Goal: Task Accomplishment & Management: Manage account settings

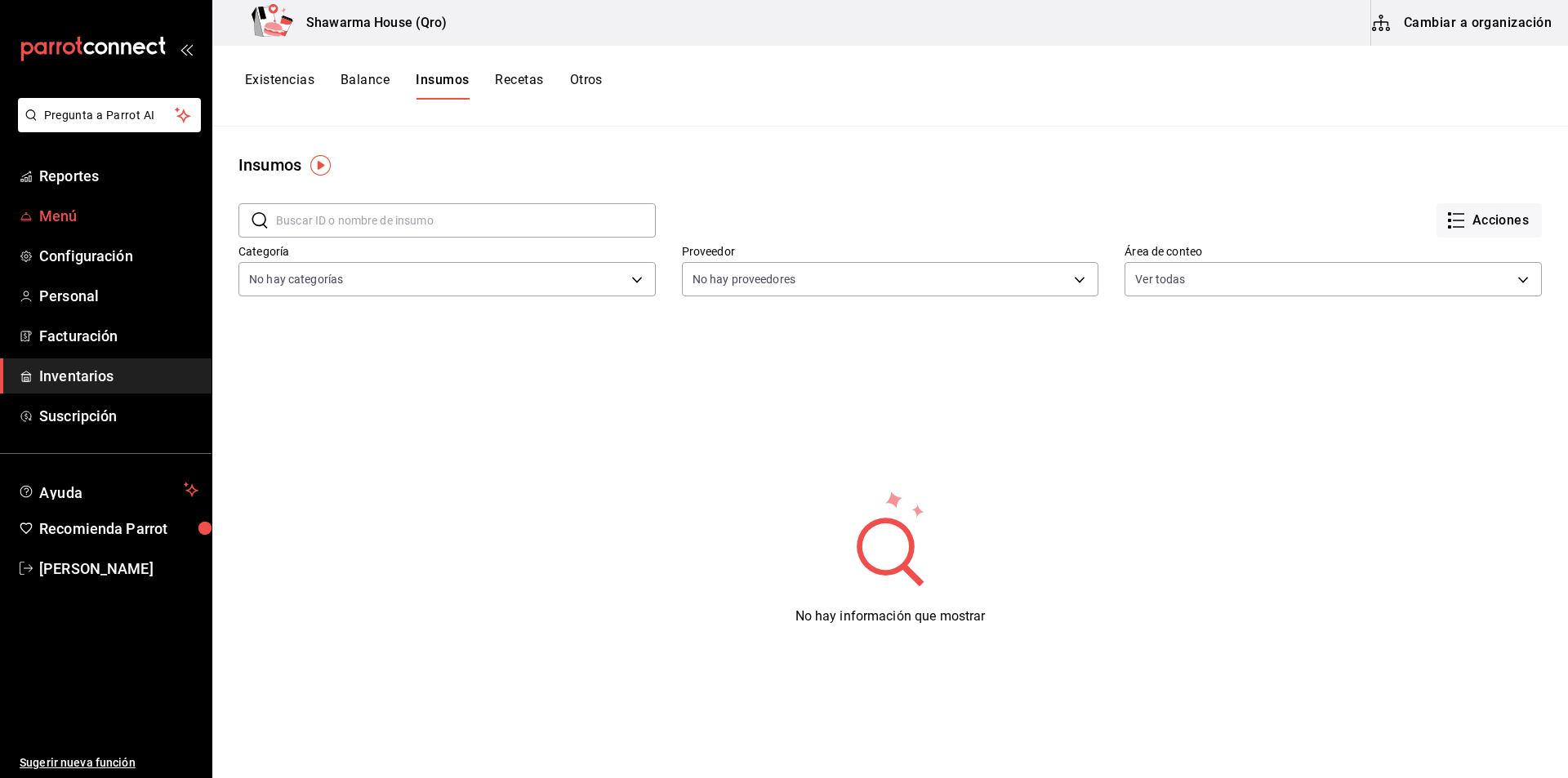
click at [71, 224] on span "Menú" at bounding box center [118, 215] width 160 height 22
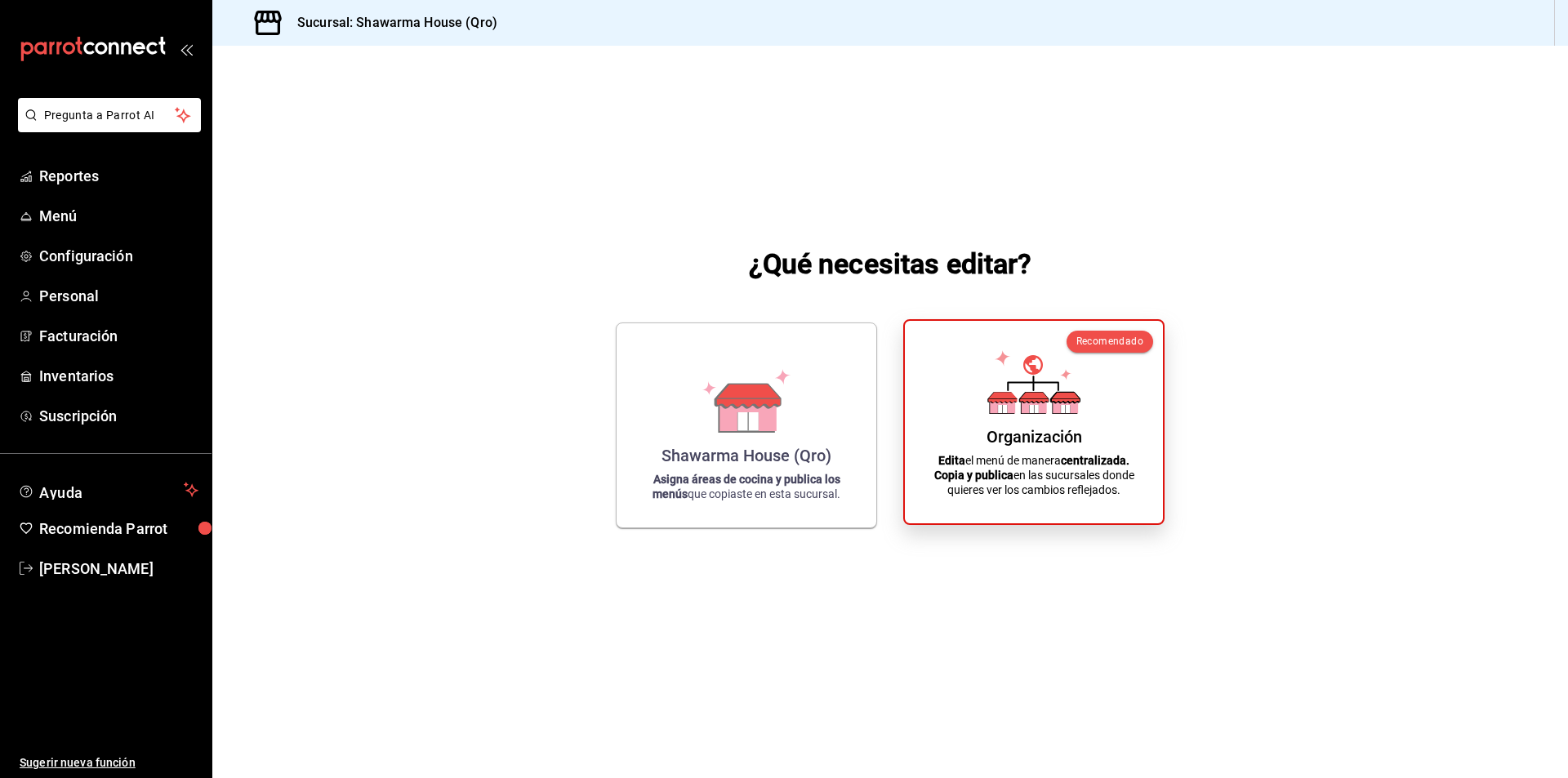
click at [1028, 423] on div "Organización Edita el menú de manera centralizada. Copia y publica en las sucur…" at bounding box center [1034, 423] width 219 height 176
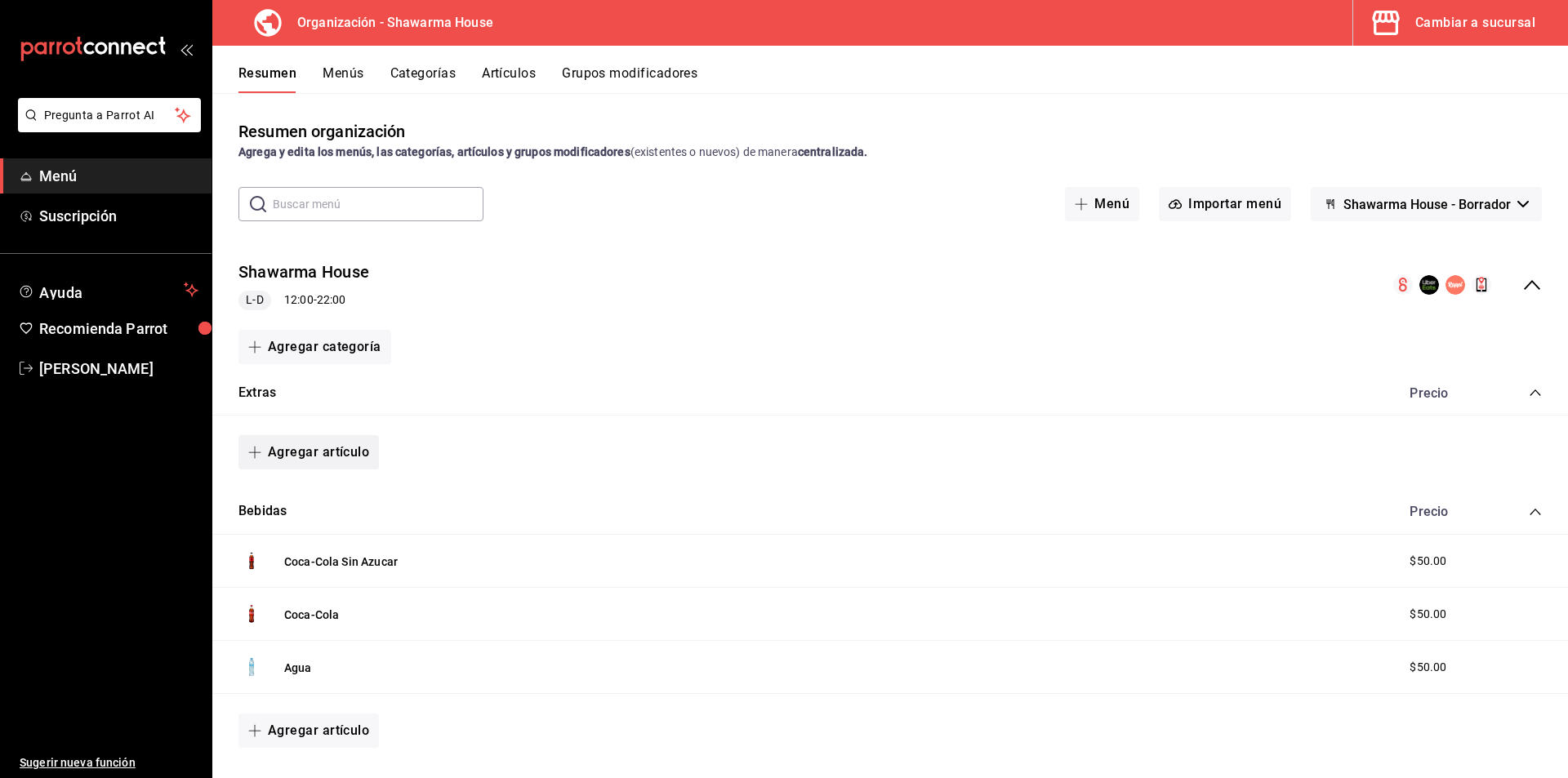
click at [325, 453] on button "Agregar artículo" at bounding box center [308, 452] width 140 height 34
click at [305, 542] on li "Artículo nuevo" at bounding box center [302, 535] width 128 height 40
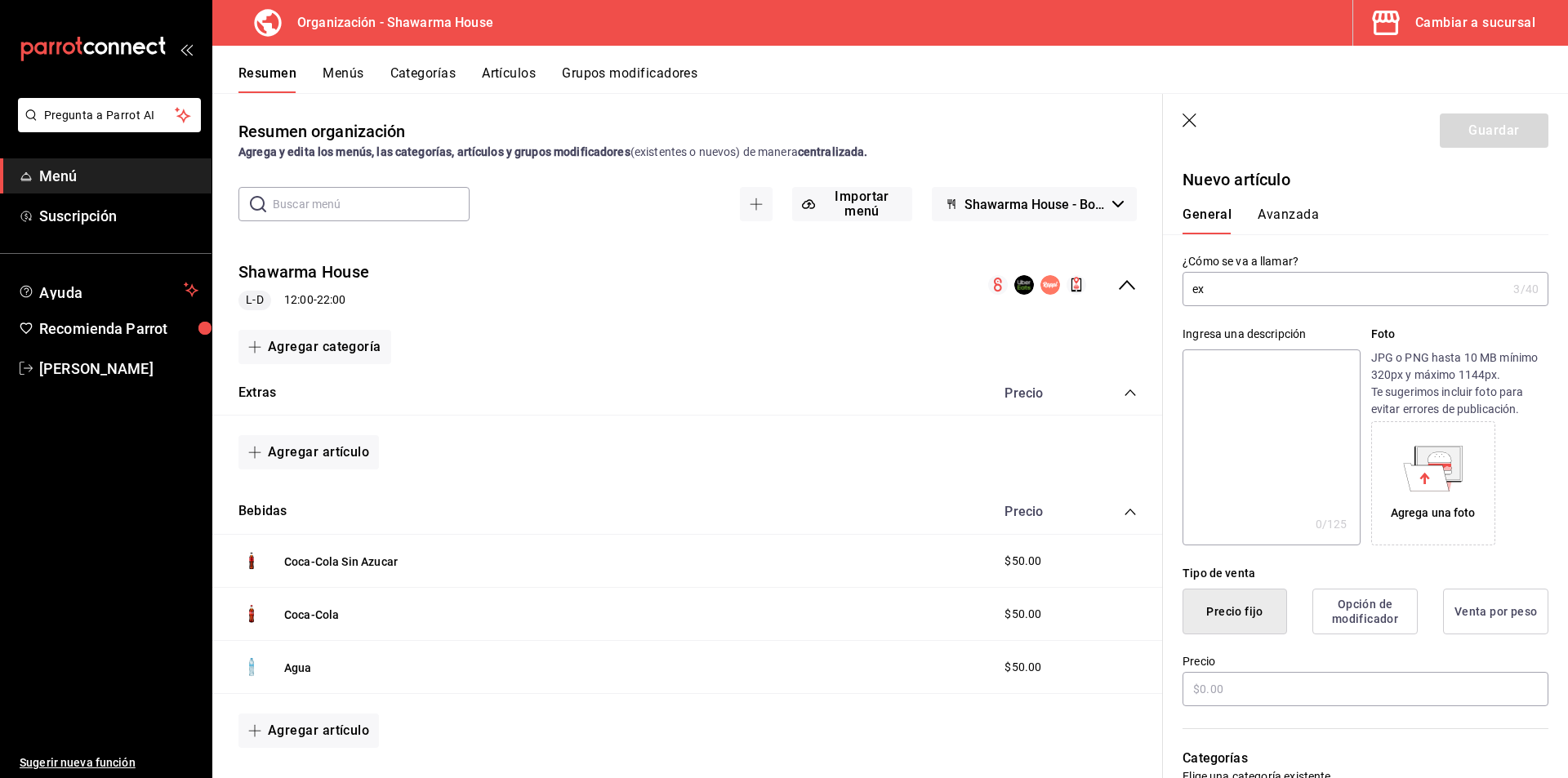
type input "e"
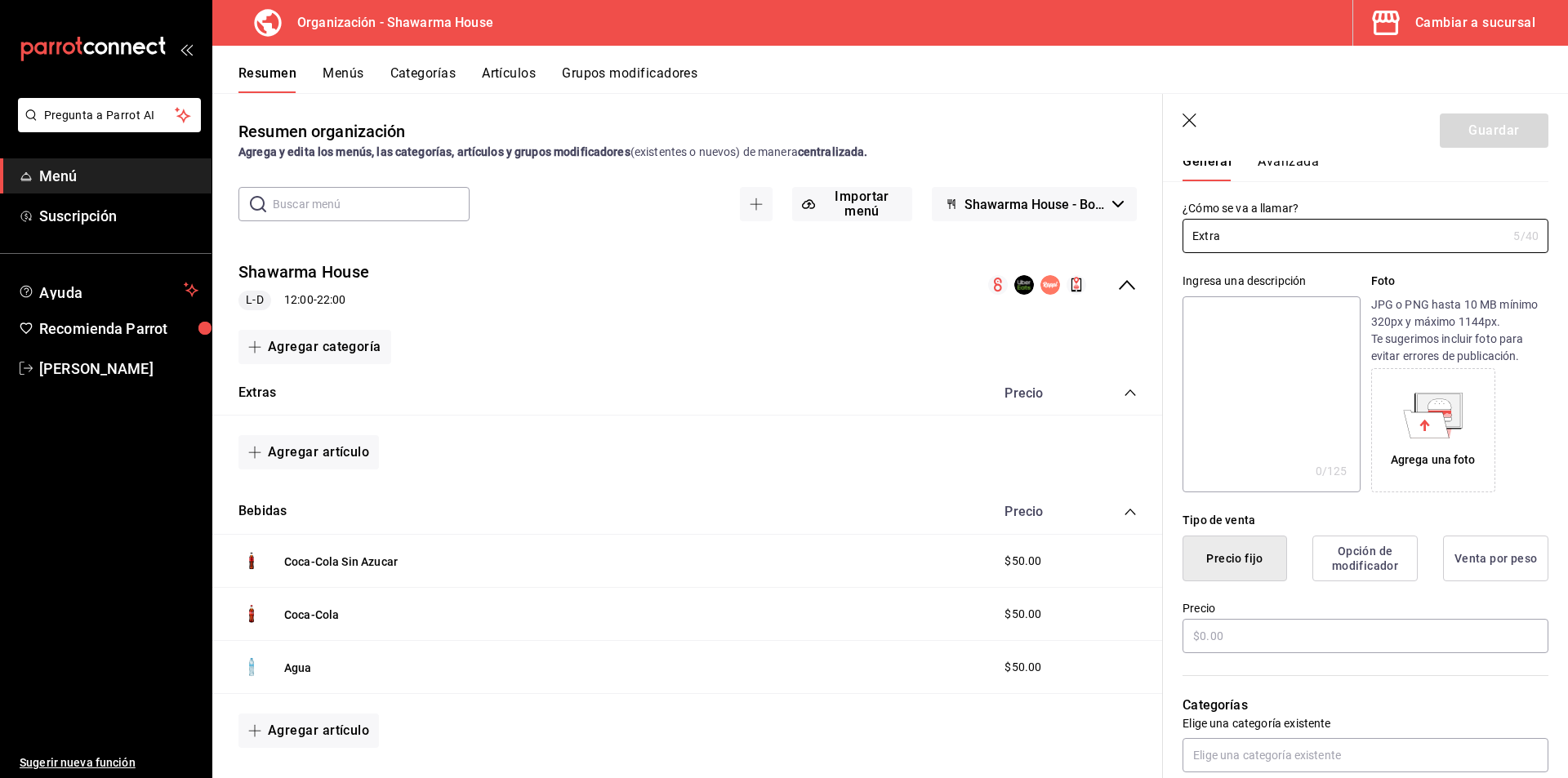
scroll to position [82, 0]
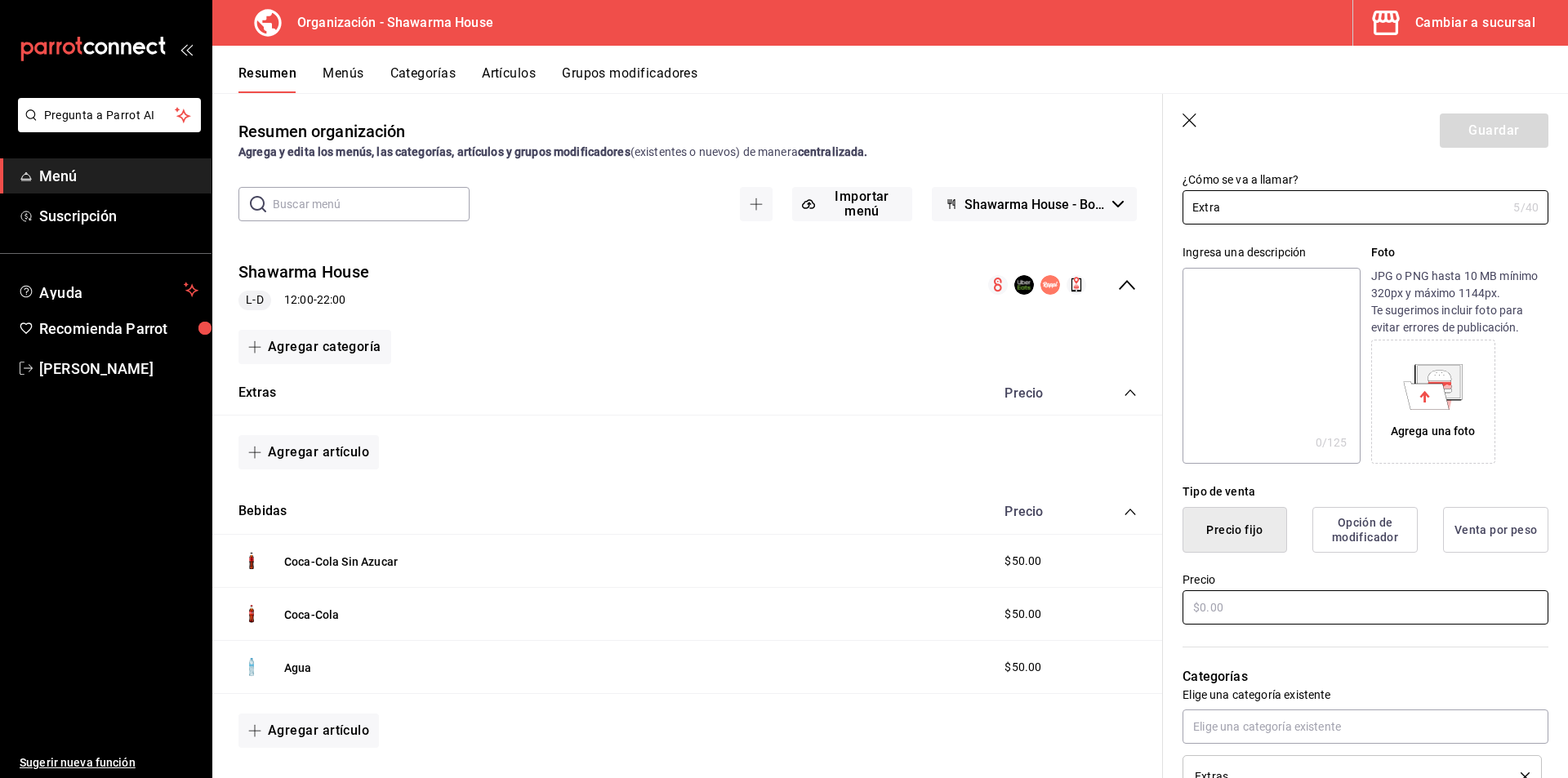
type input "Extra"
click at [1247, 617] on input "text" at bounding box center [1365, 607] width 366 height 34
type input "$20.00"
click at [1295, 638] on div "Categorías Elige una categoría existente Extras" at bounding box center [1355, 712] width 386 height 170
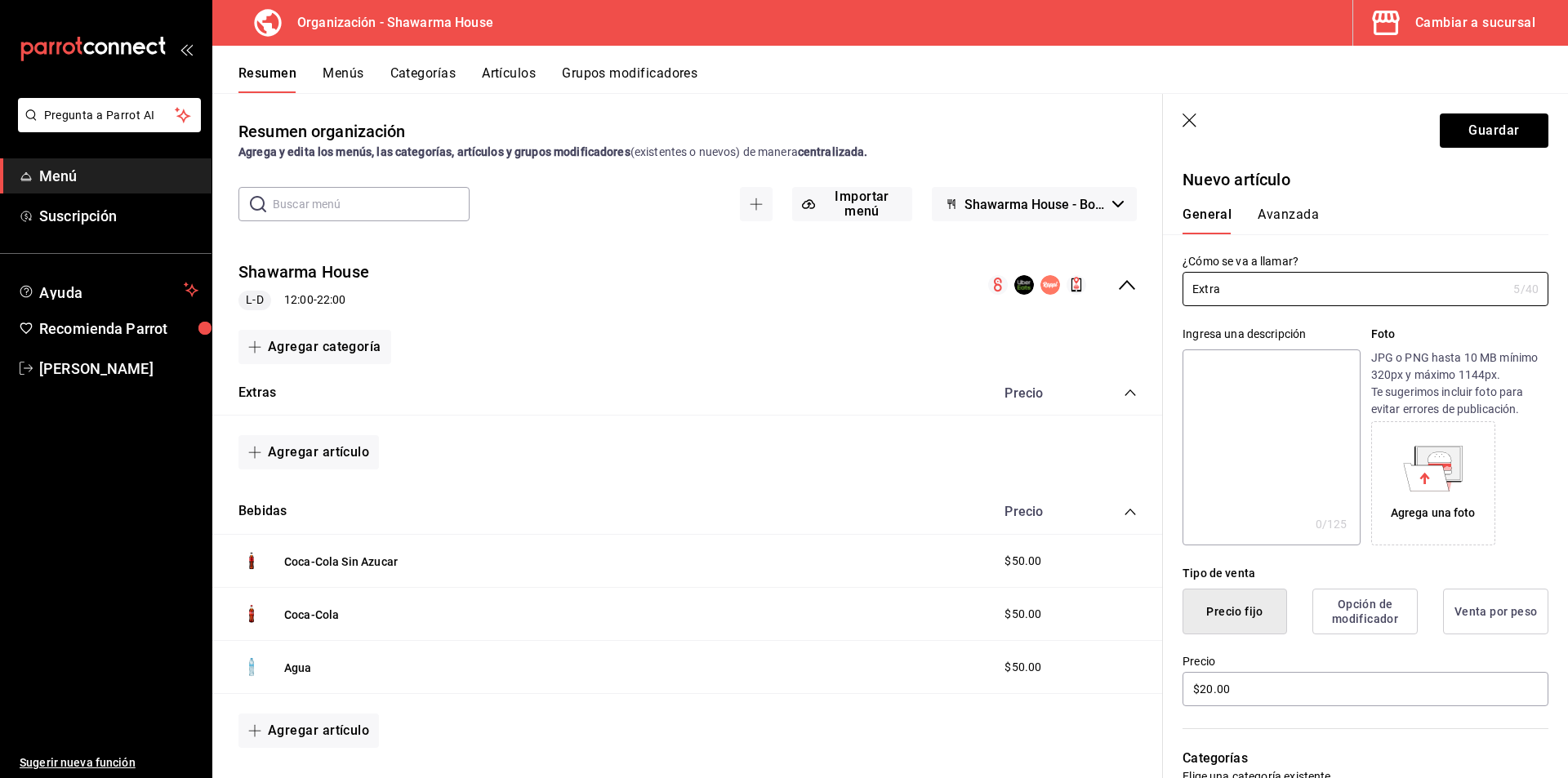
drag, startPoint x: 1239, startPoint y: 285, endPoint x: 1106, endPoint y: 291, distance: 133.1
click at [1114, 291] on main "Resumen organización Agrega y edita los menús, las categorías, artículos y grup…" at bounding box center [890, 436] width 1356 height 685
type input "Hummus"
click at [1470, 133] on button "Guardar" at bounding box center [1494, 131] width 109 height 34
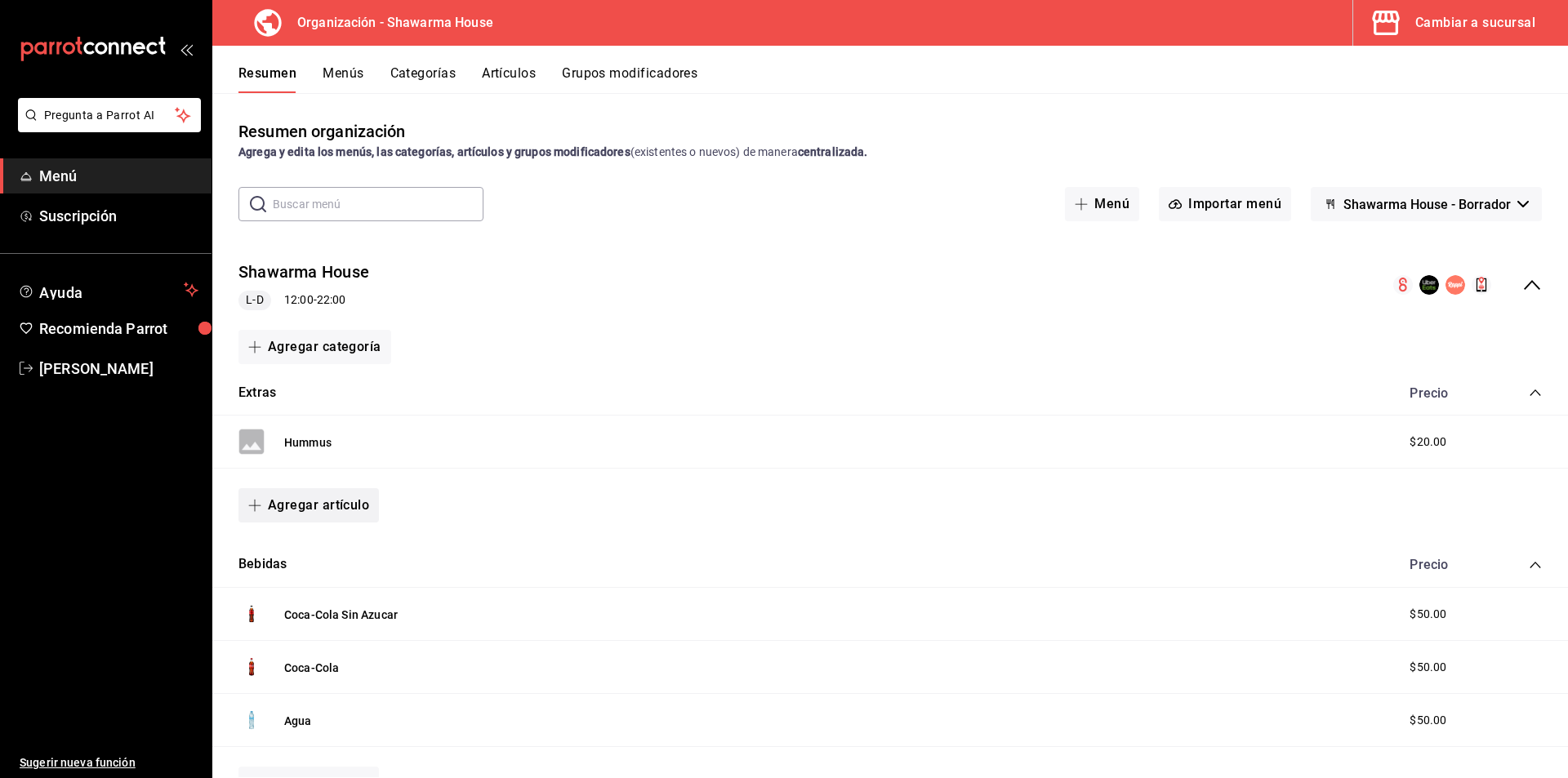
click at [321, 509] on button "Agregar artículo" at bounding box center [308, 505] width 140 height 34
click at [319, 585] on li "Artículo nuevo" at bounding box center [302, 588] width 128 height 40
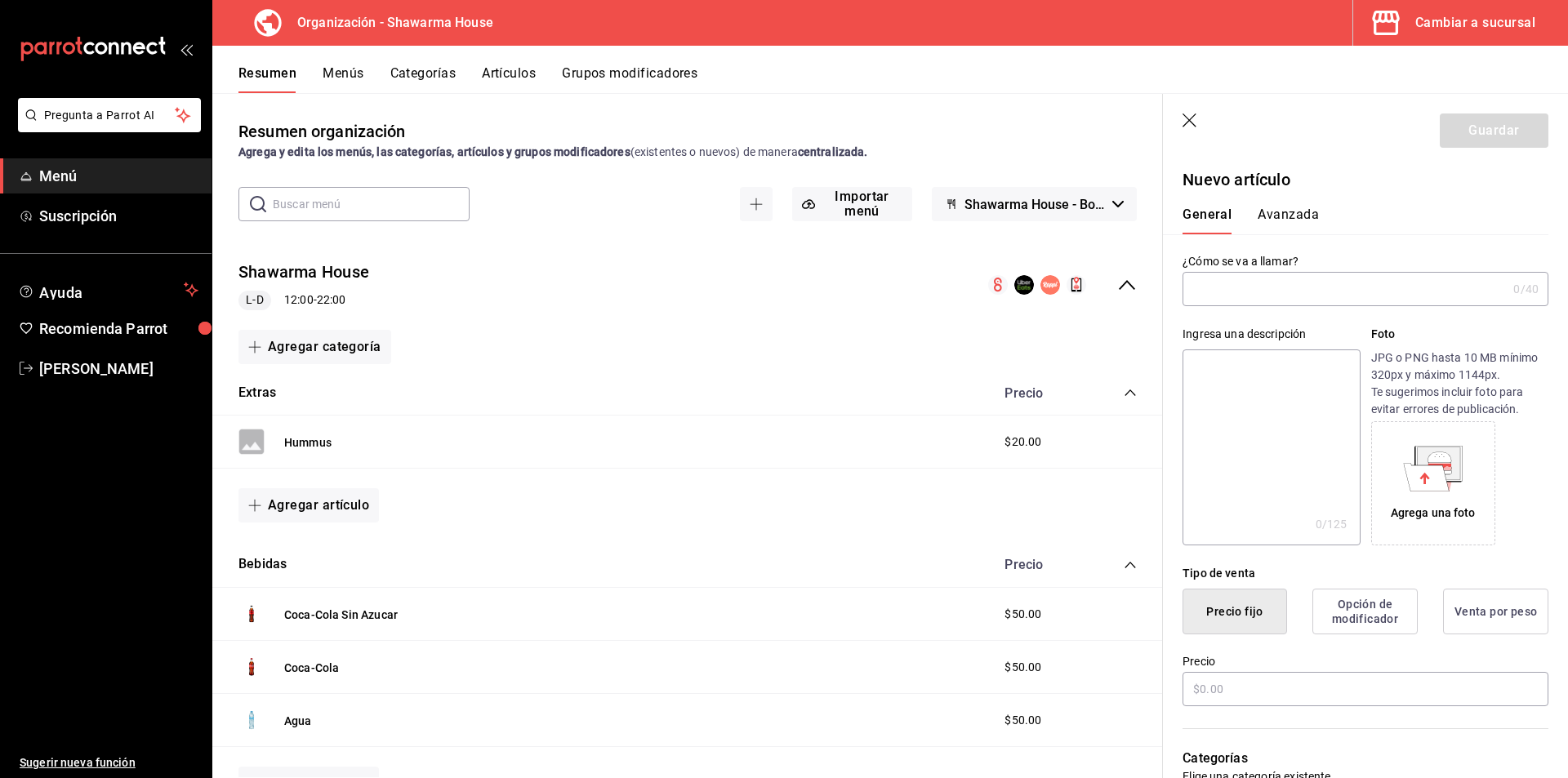
type input "AR-1756169903546"
type input "Jocoque"
click at [1202, 695] on input "text" at bounding box center [1365, 689] width 366 height 34
type input "$20.00"
click at [1484, 130] on button "Guardar" at bounding box center [1494, 131] width 109 height 34
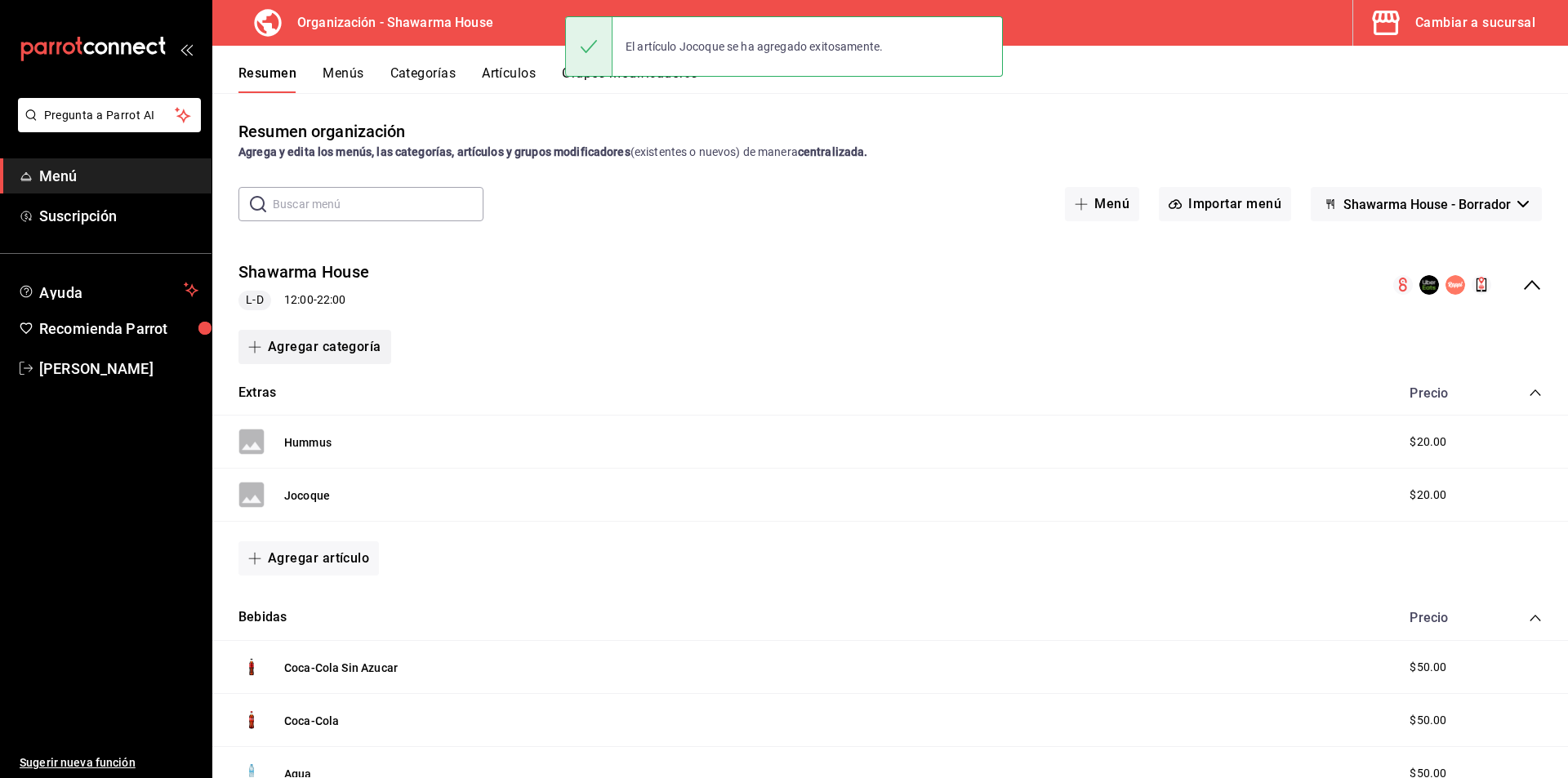
click at [291, 348] on button "Agregar categoría" at bounding box center [314, 347] width 153 height 34
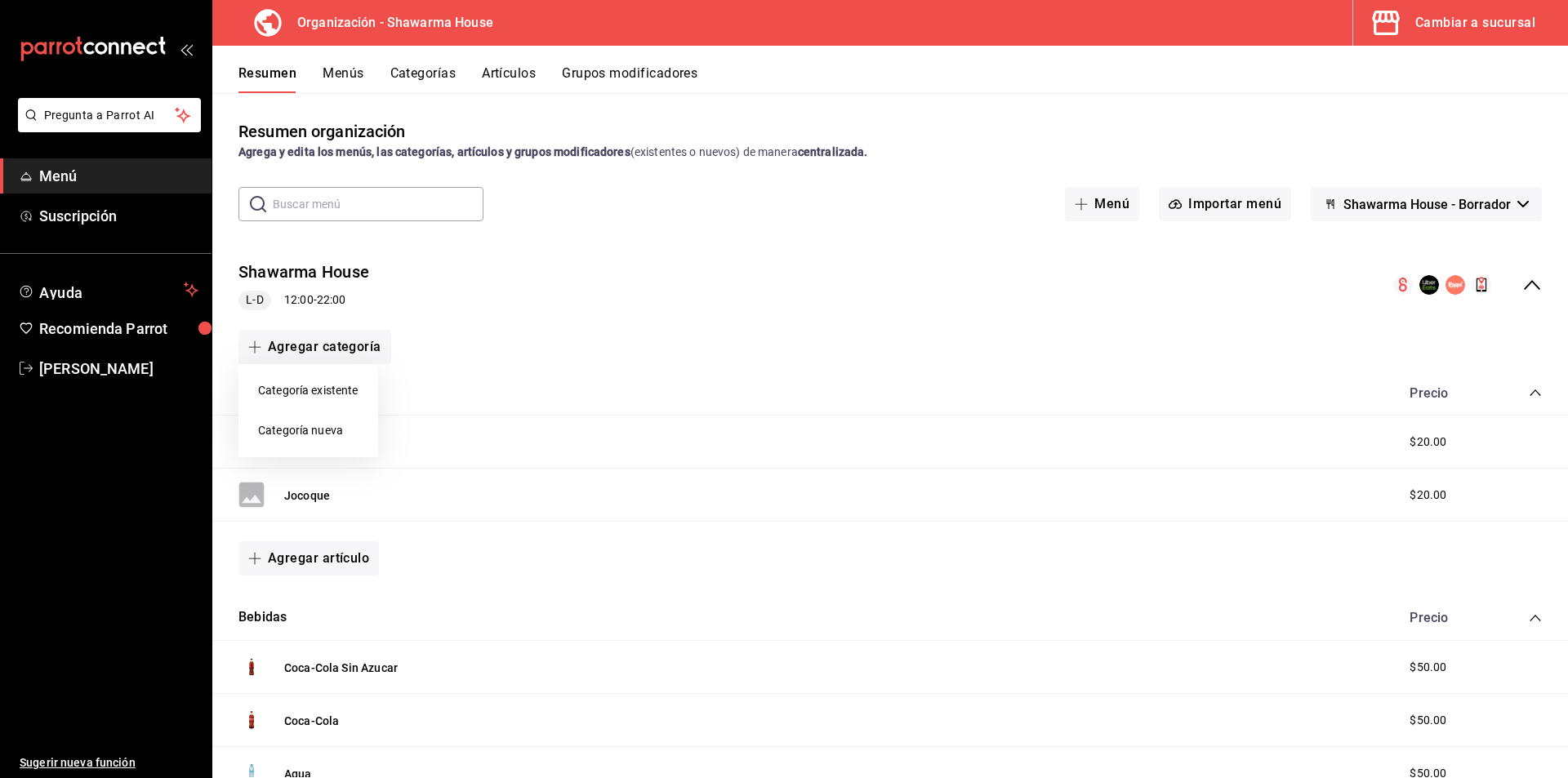
click at [501, 340] on div at bounding box center [784, 389] width 1568 height 778
click at [302, 562] on button "Agregar artículo" at bounding box center [308, 558] width 140 height 34
click at [307, 639] on li "Artículo nuevo" at bounding box center [302, 641] width 128 height 40
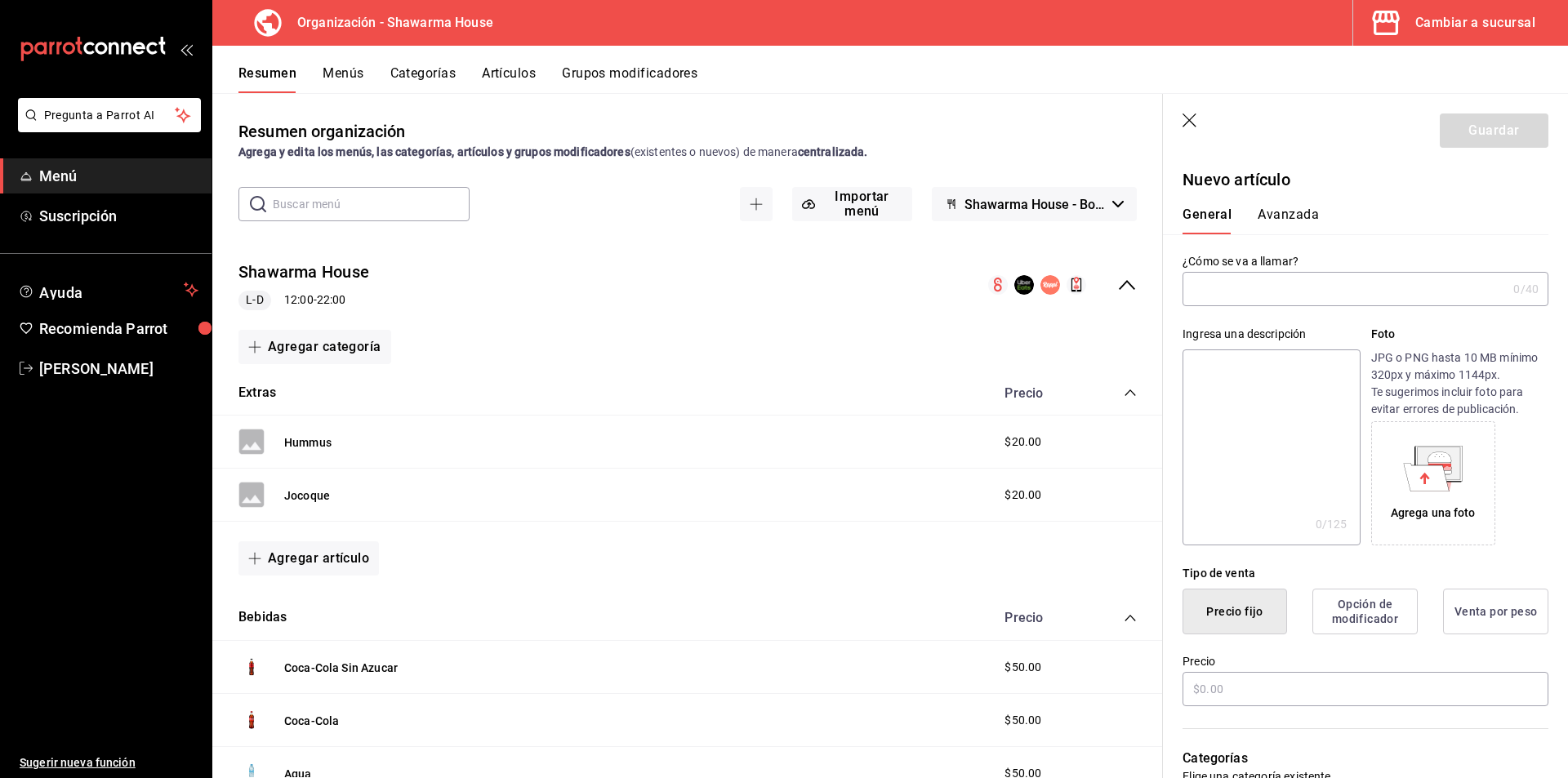
click at [1211, 293] on input "text" at bounding box center [1344, 288] width 324 height 33
type input "[PERSON_NAME]"
click at [1204, 696] on input "text" at bounding box center [1365, 689] width 366 height 34
type input "$20.00"
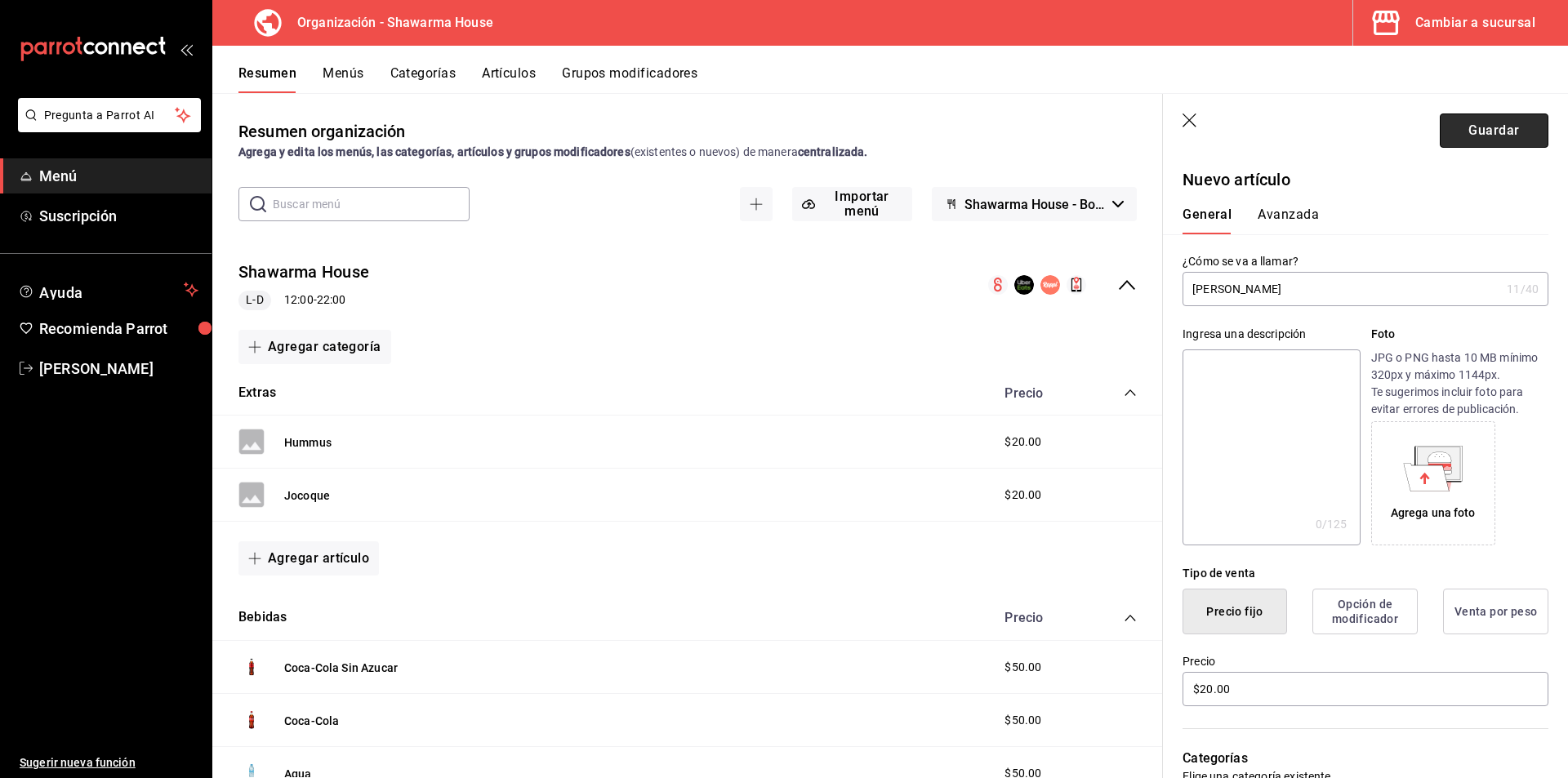
click at [1492, 140] on button "Guardar" at bounding box center [1494, 131] width 109 height 34
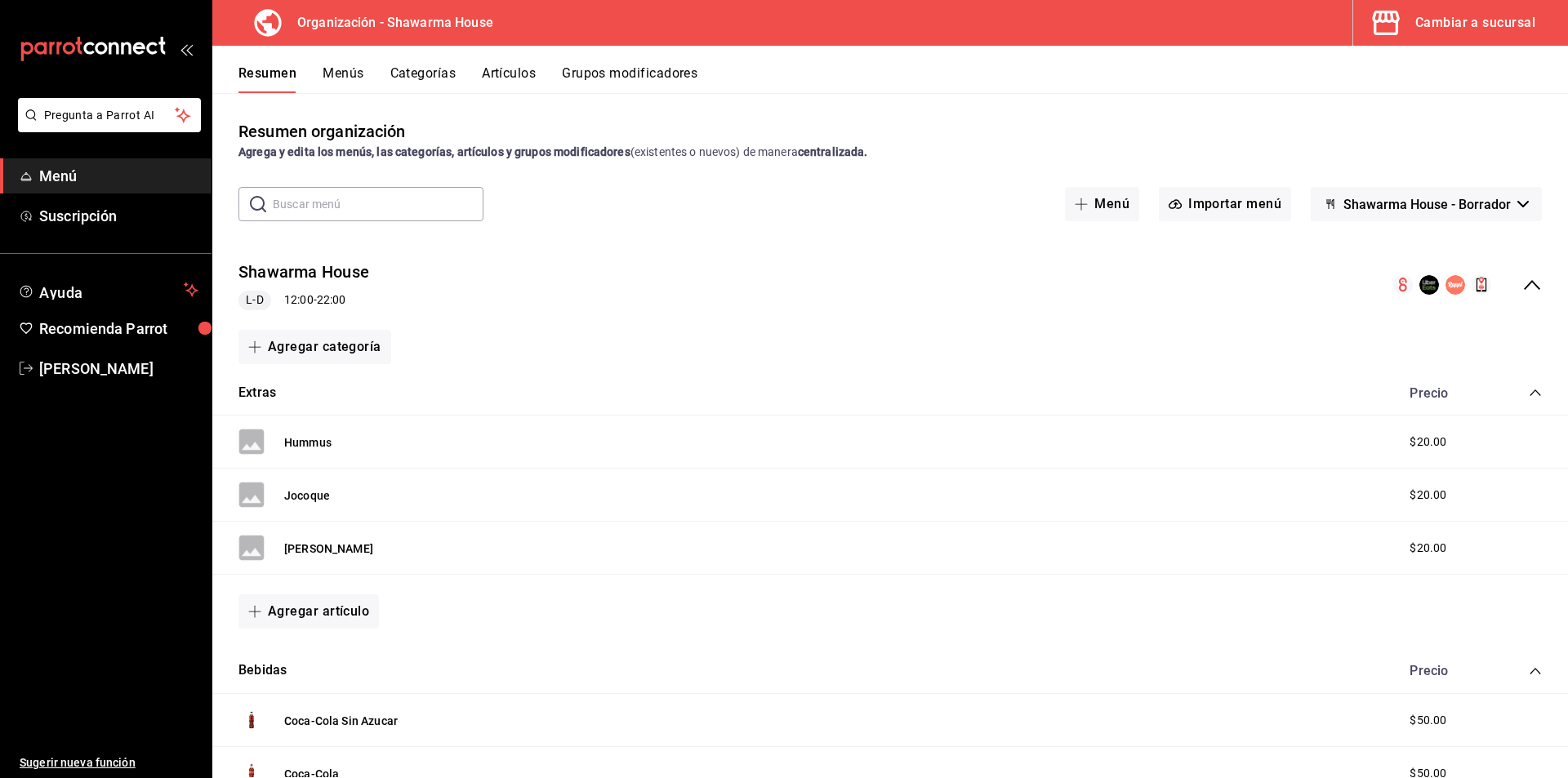
click at [341, 77] on button "Menús" at bounding box center [343, 79] width 41 height 27
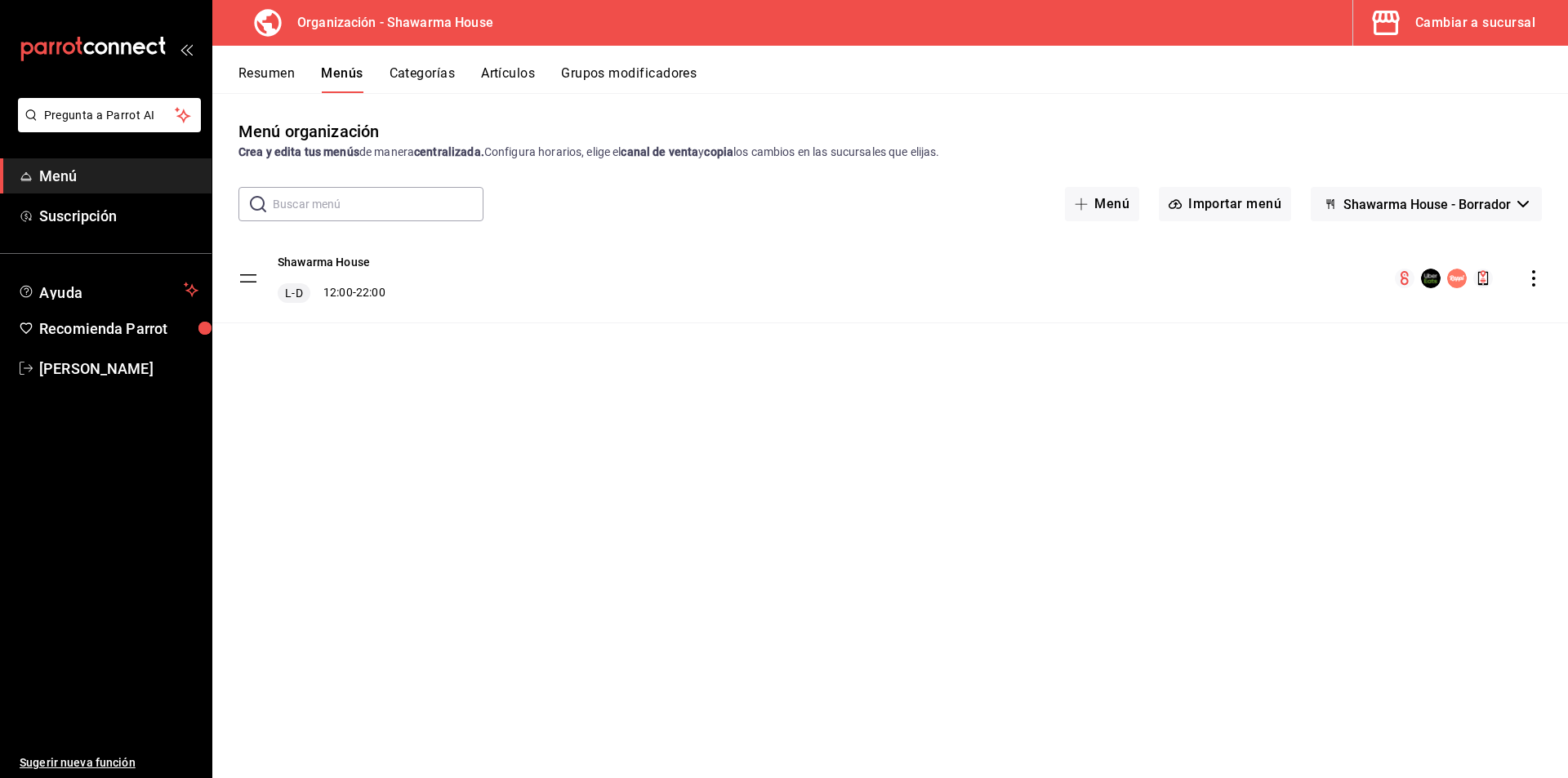
click at [1529, 277] on icon "actions" at bounding box center [1534, 278] width 17 height 17
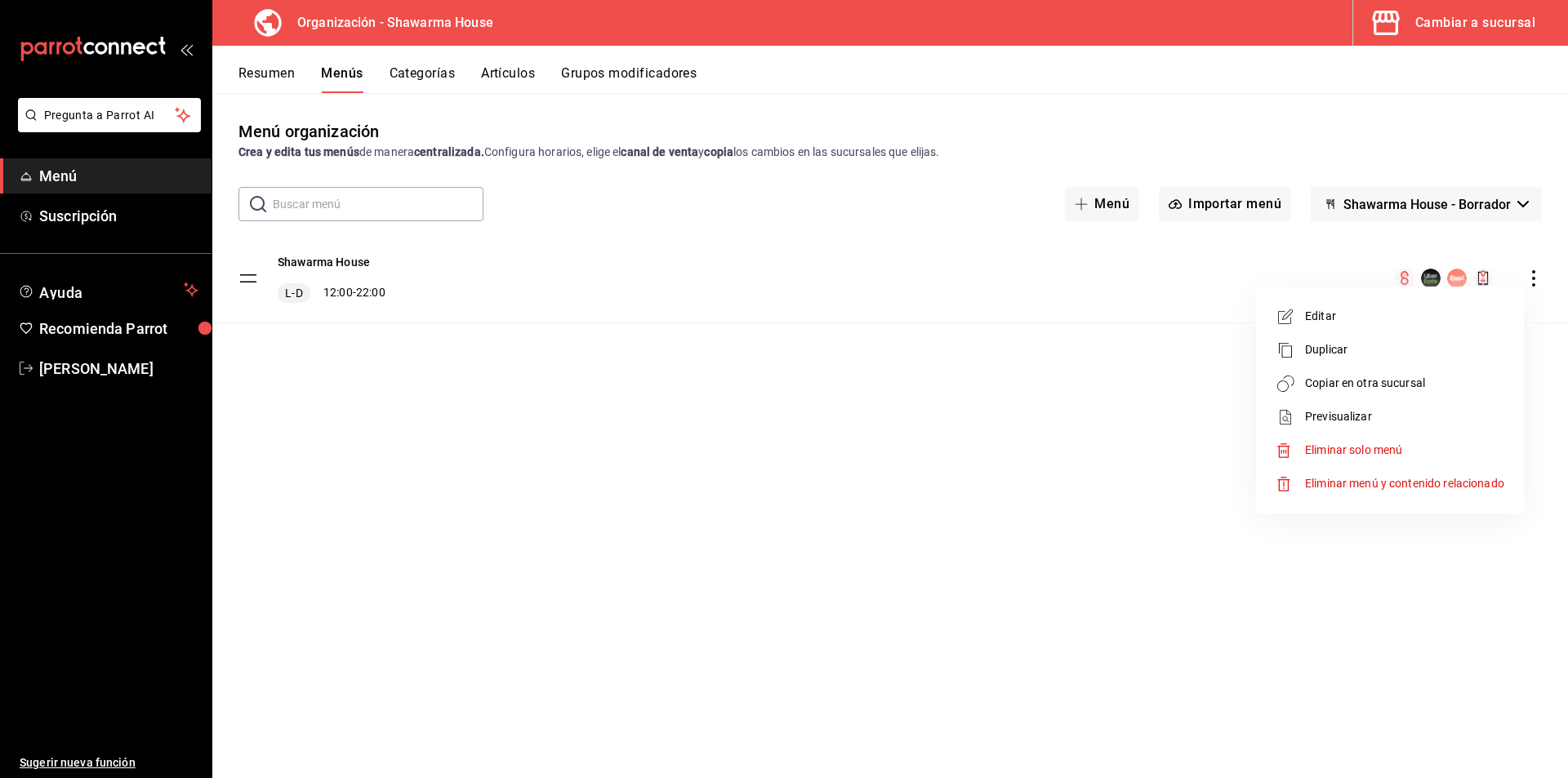
click at [1378, 386] on span "Copiar en otra sucursal" at bounding box center [1405, 383] width 199 height 17
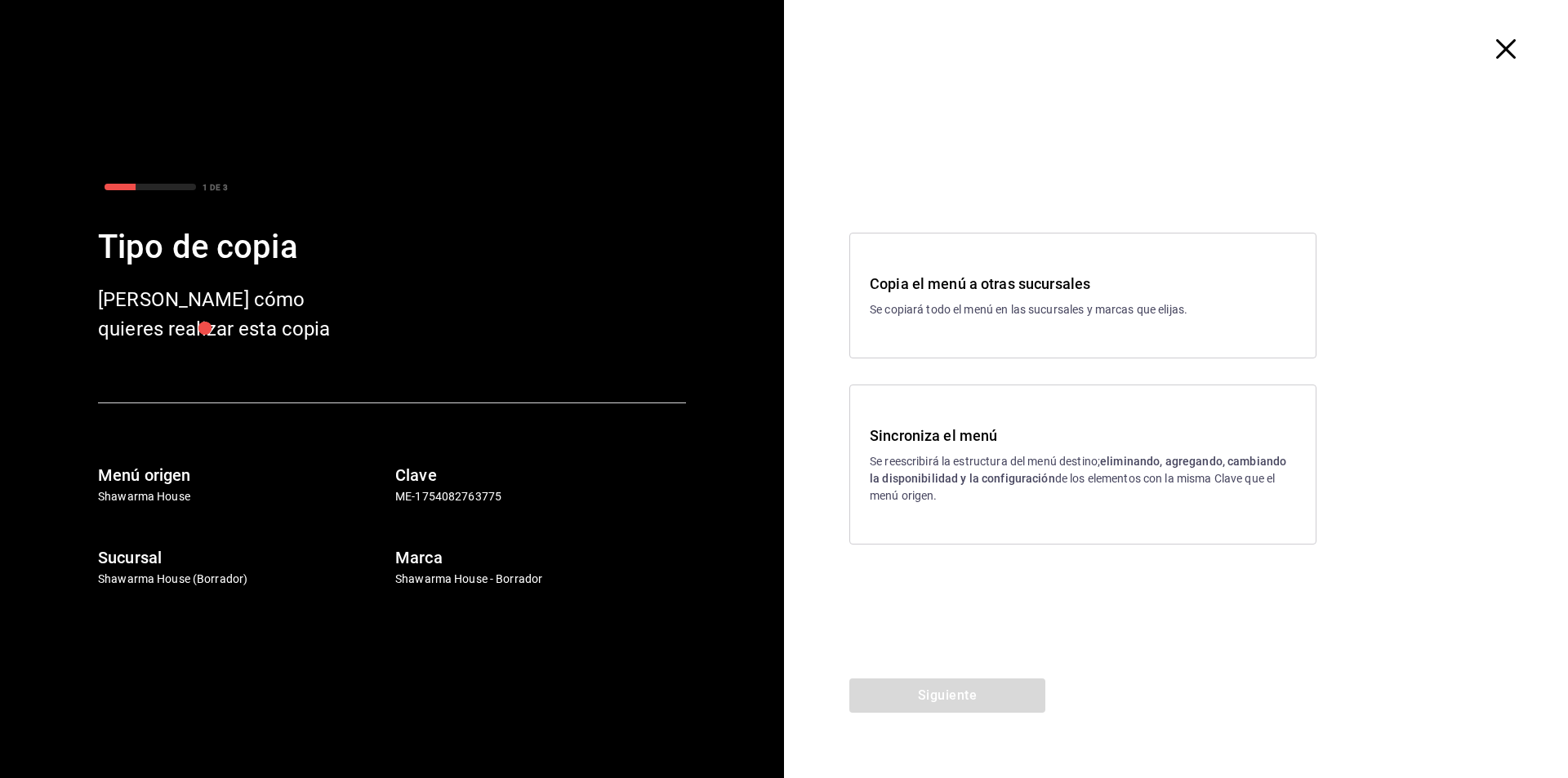
click at [975, 464] on p "Se reescribirá la estructura del menú destino; eliminando, agregando, cambiando…" at bounding box center [1083, 479] width 426 height 51
click at [992, 695] on button "Siguiente" at bounding box center [948, 695] width 196 height 34
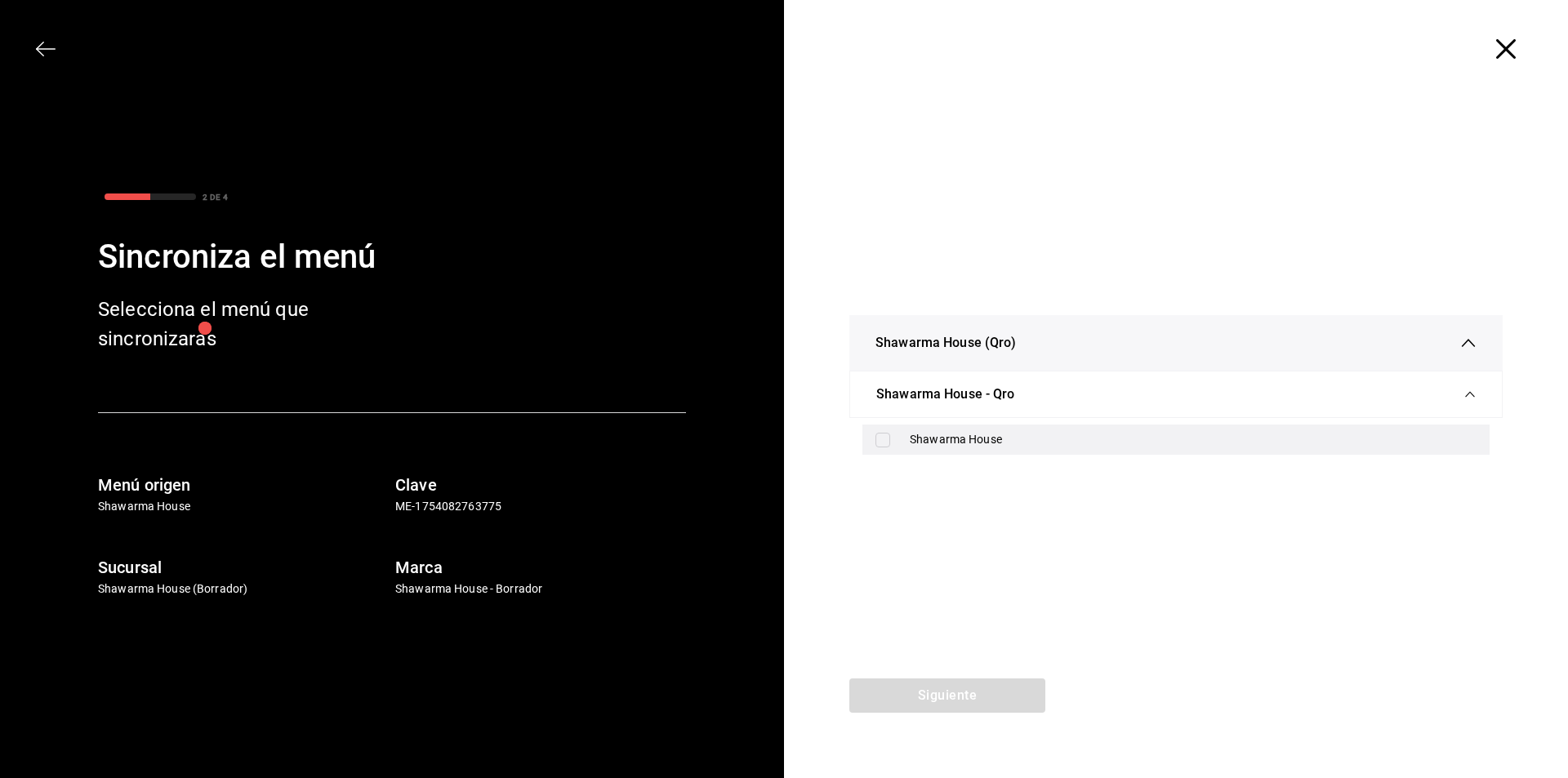
click at [872, 436] on div "Shawarma House" at bounding box center [1175, 439] width 627 height 30
checkbox input "true"
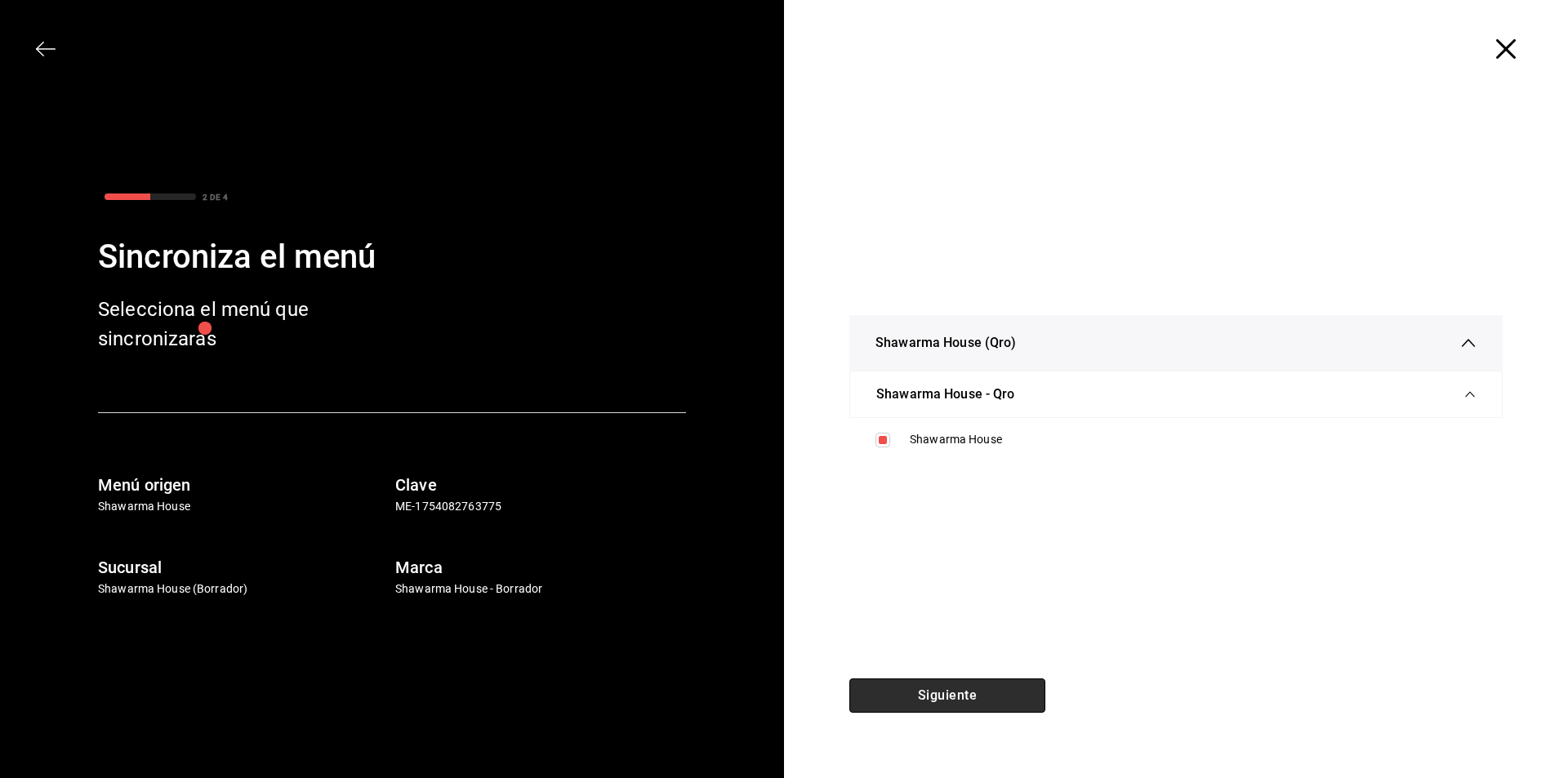
click at [976, 694] on button "Siguiente" at bounding box center [948, 695] width 196 height 34
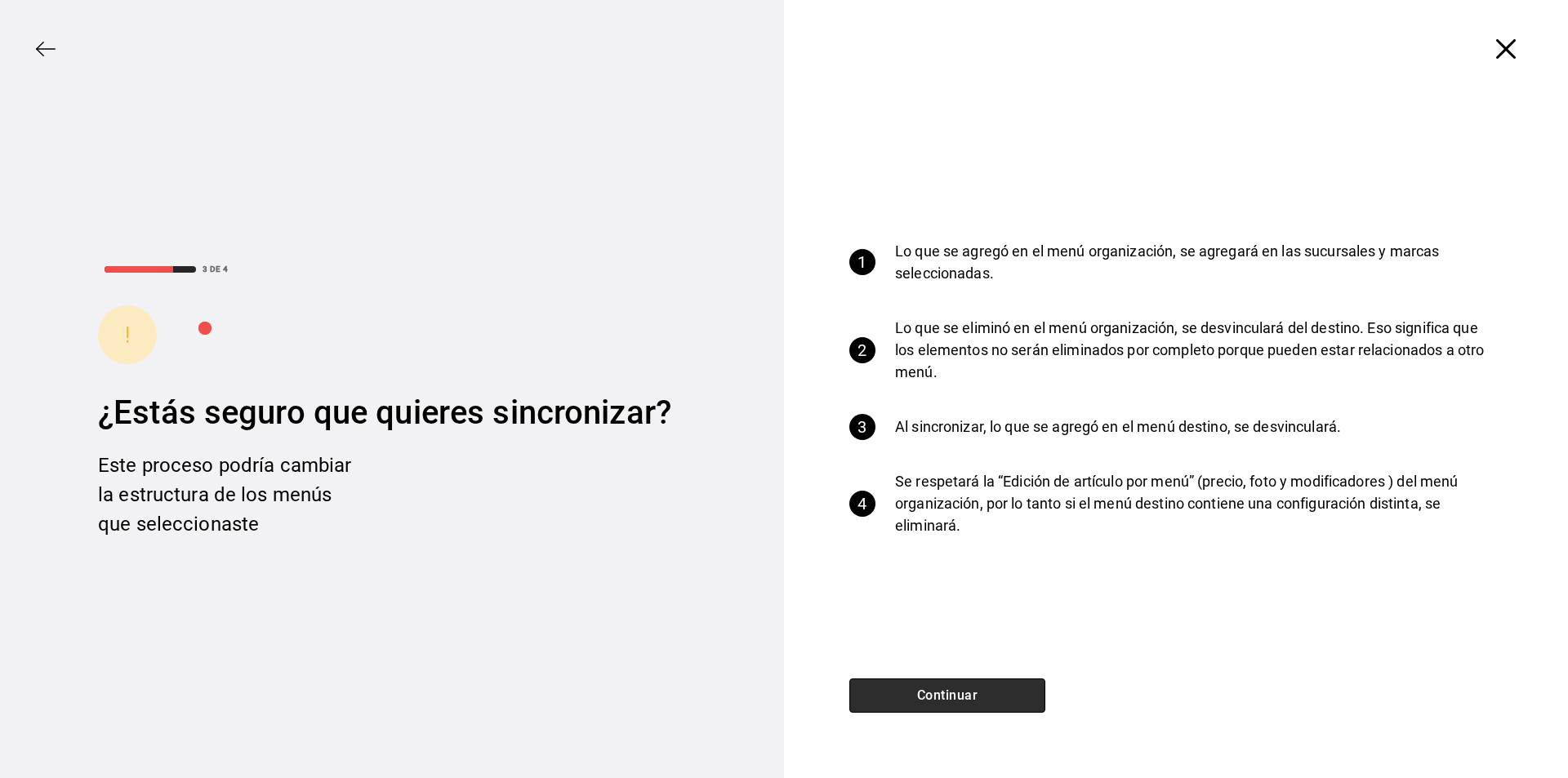
click at [986, 702] on button "Continuar" at bounding box center [948, 695] width 196 height 34
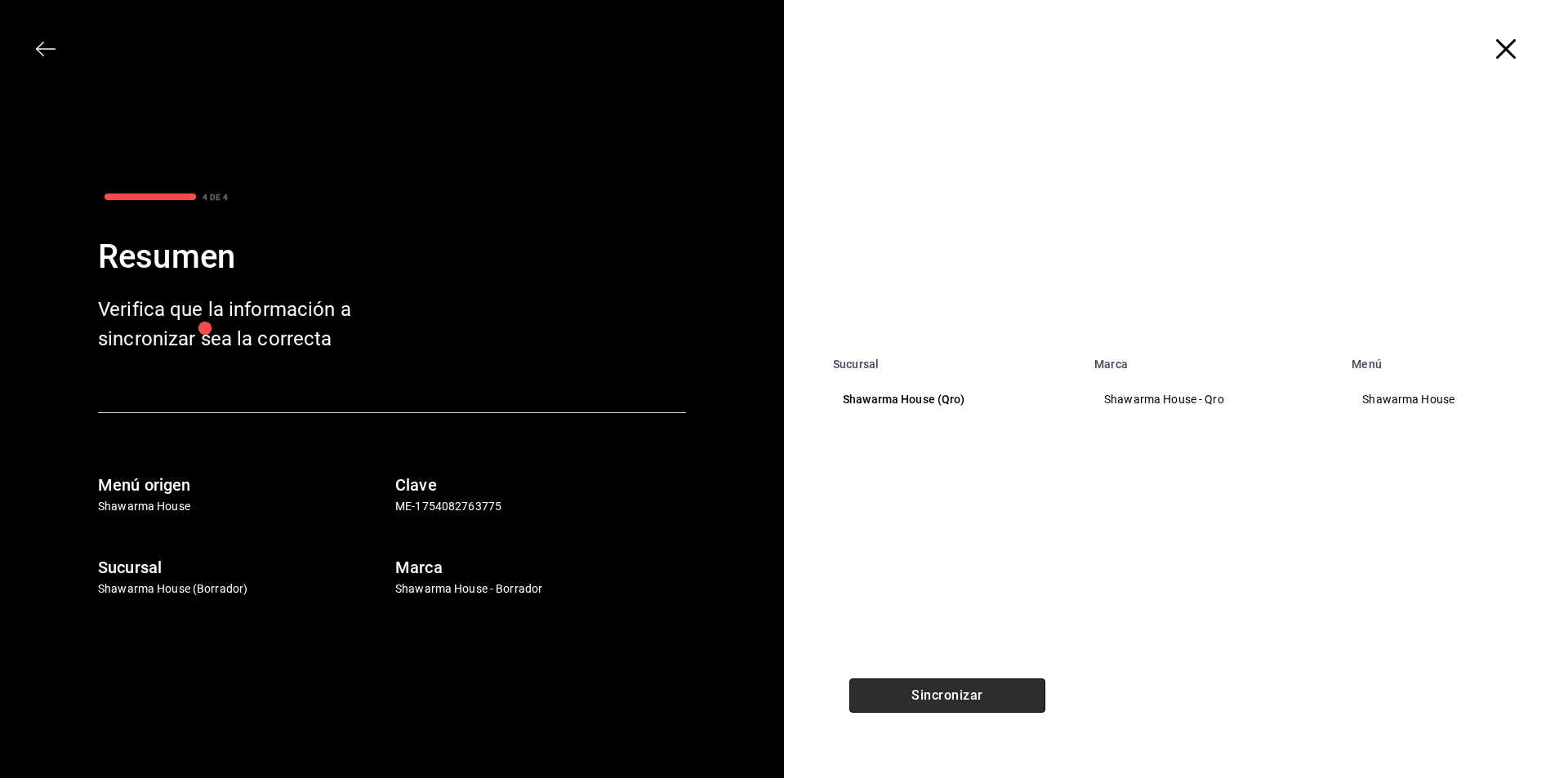
click at [937, 697] on button "Sincronizar" at bounding box center [948, 695] width 196 height 34
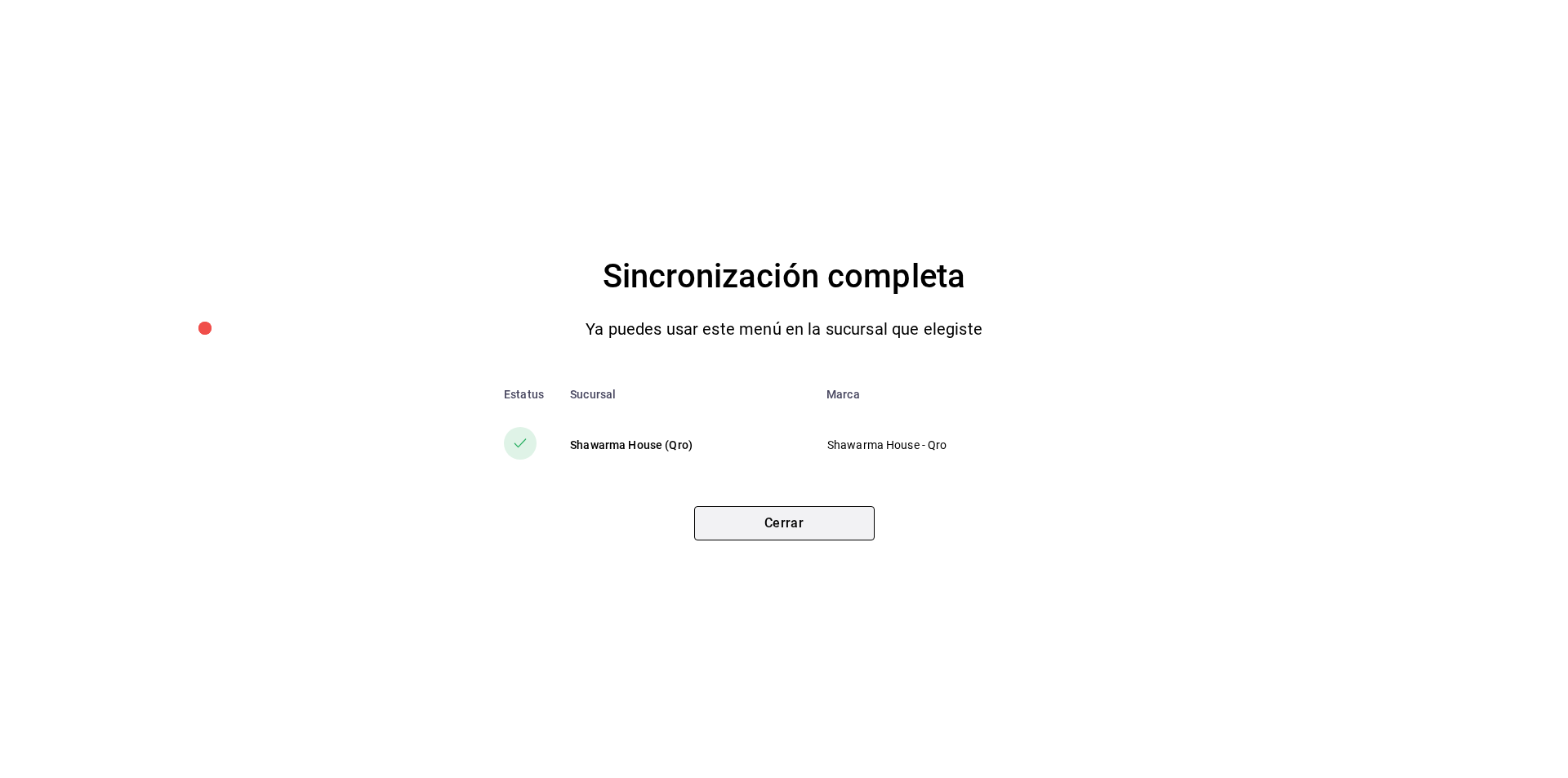
click at [792, 530] on button "Cerrar" at bounding box center [784, 523] width 181 height 34
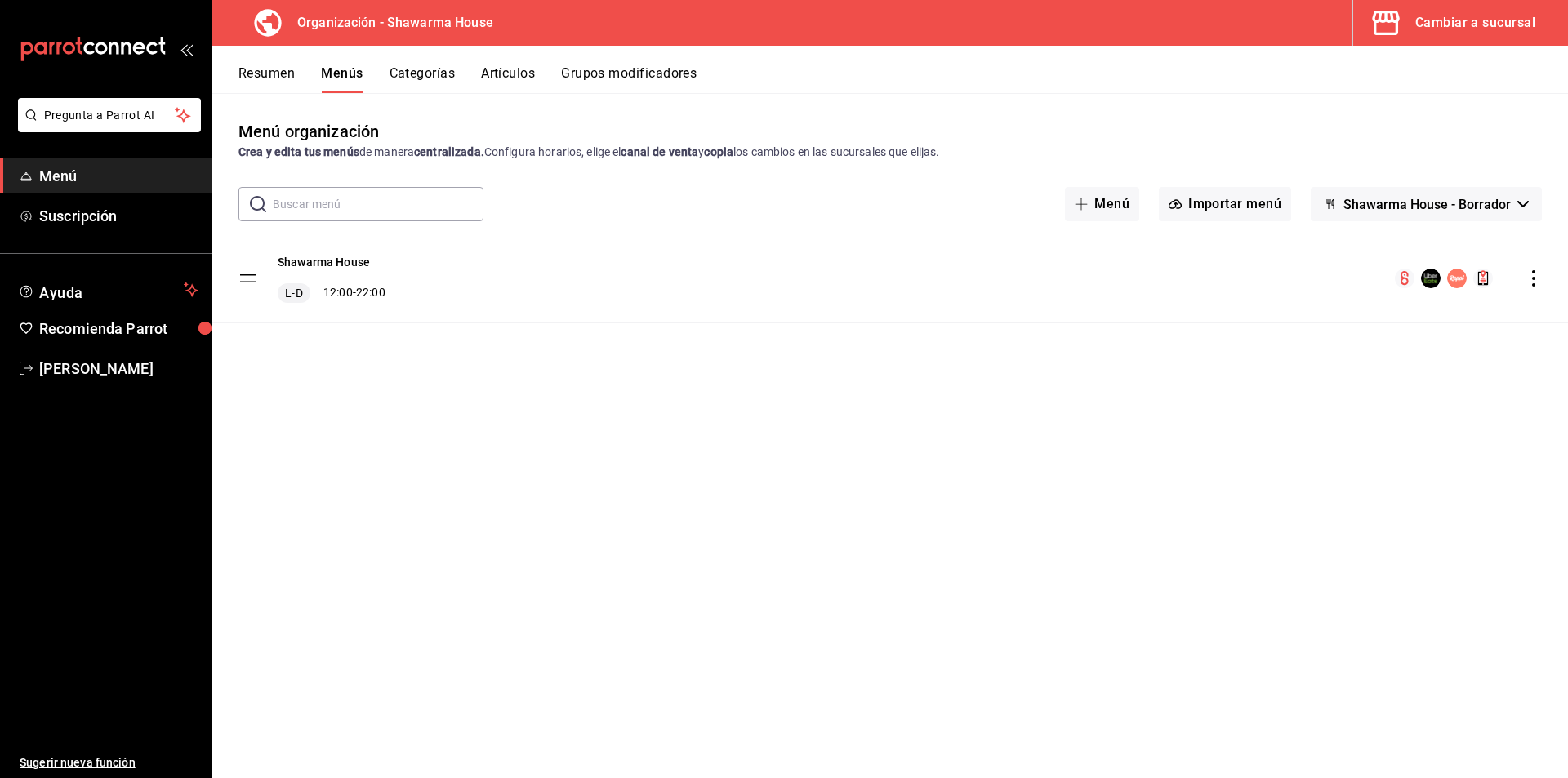
click at [77, 181] on span "Menú" at bounding box center [118, 176] width 160 height 22
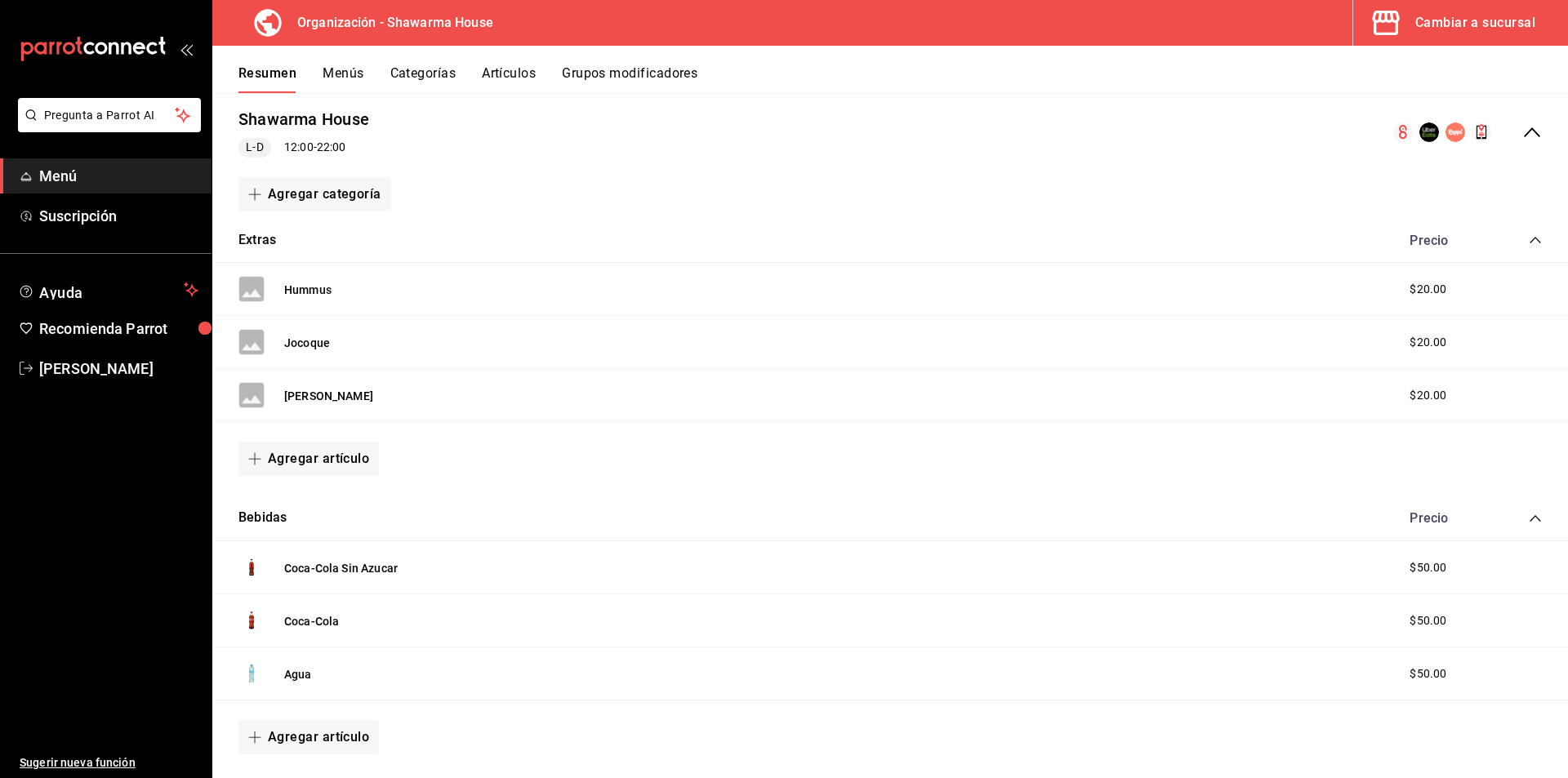
scroll to position [82, 0]
